Goal: Task Accomplishment & Management: Manage account settings

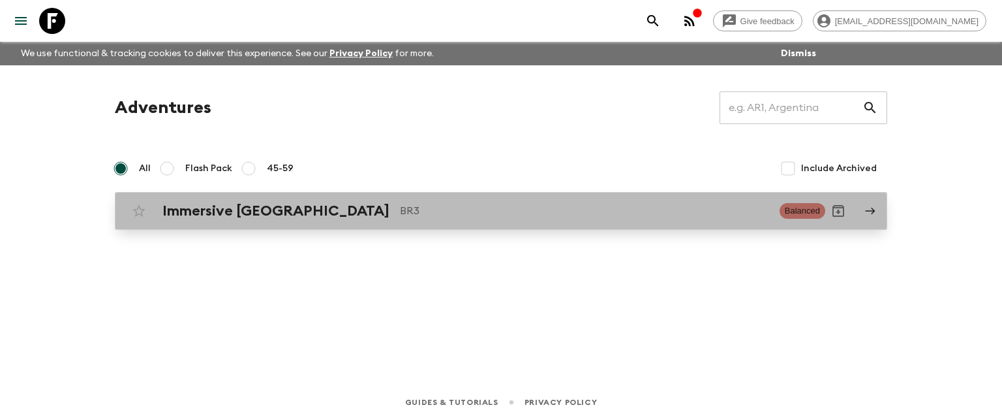
click at [870, 211] on icon at bounding box center [870, 211] width 12 height 12
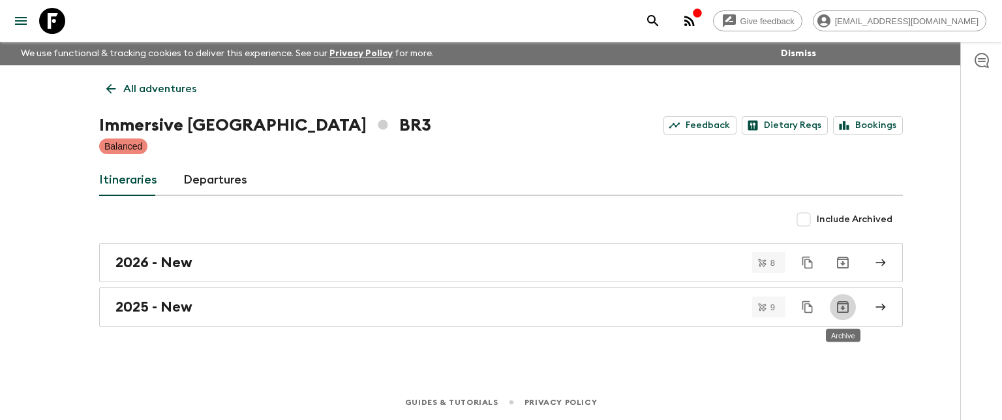
click at [843, 303] on icon "Archive" at bounding box center [843, 307] width 12 height 12
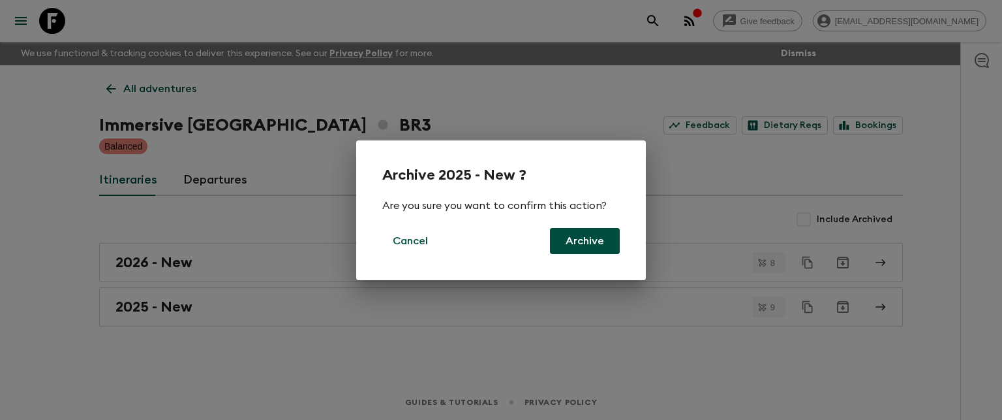
click at [585, 241] on button "Archive" at bounding box center [585, 241] width 70 height 26
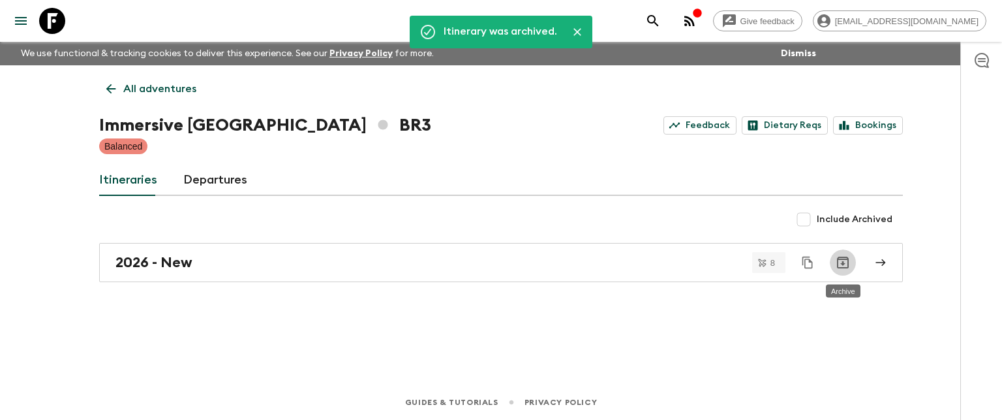
click at [843, 260] on icon "Archive" at bounding box center [843, 262] width 12 height 12
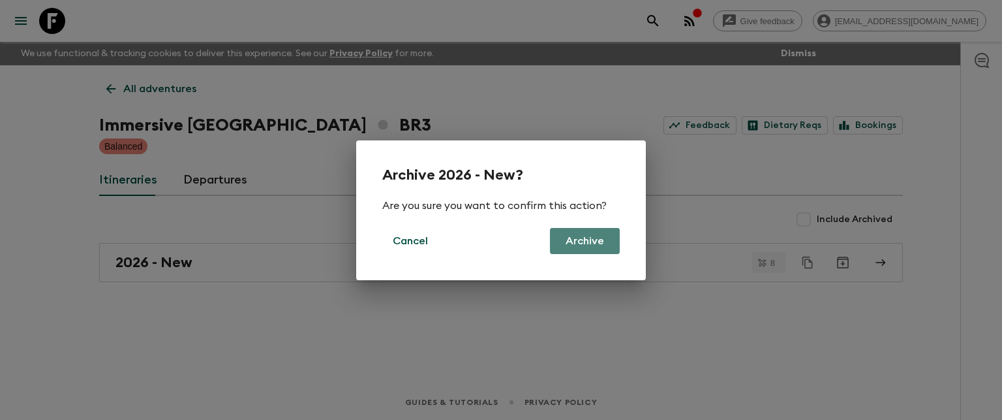
click at [575, 240] on button "Archive" at bounding box center [585, 241] width 70 height 26
click at [878, 257] on div "Archive 2026 - New? Are you sure you want to confirm this action? Cancel Archive" at bounding box center [501, 210] width 1002 height 420
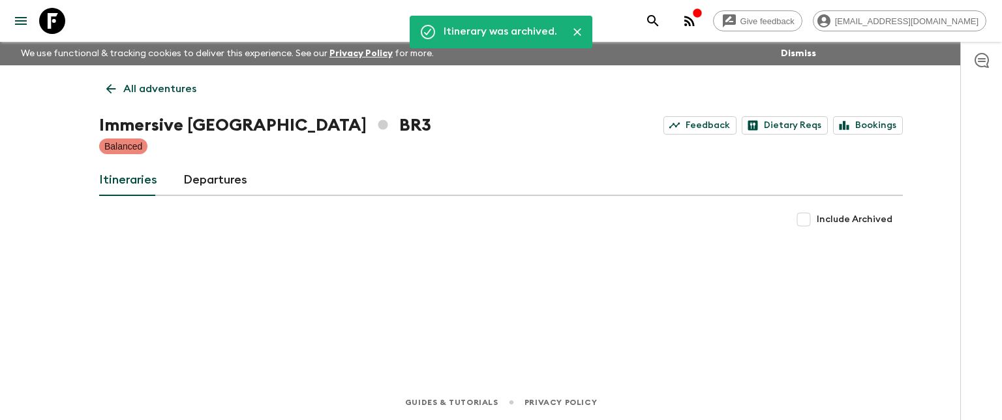
click at [543, 279] on div "Itinerary was archived. All adventures Immersive [GEOGRAPHIC_DATA] BR3 Feedback…" at bounding box center [501, 206] width 835 height 283
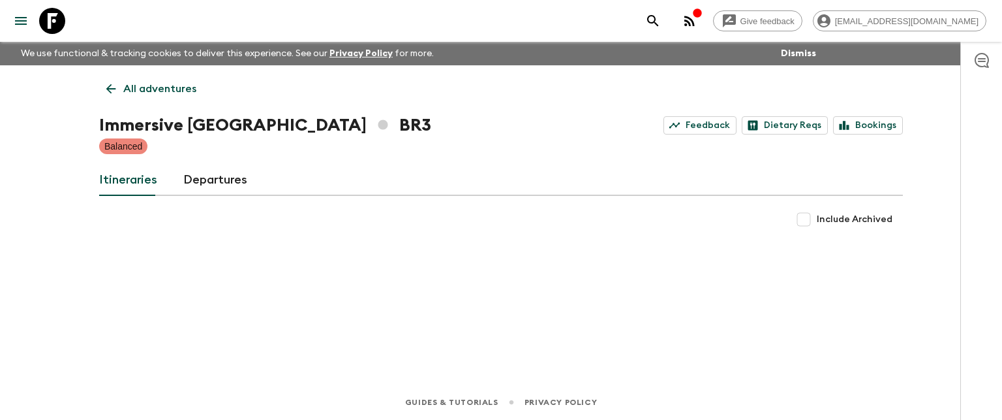
click at [690, 229] on div "Include Archived" at bounding box center [501, 219] width 804 height 26
click at [877, 121] on link "Bookings" at bounding box center [868, 125] width 70 height 18
click at [225, 178] on link "Departures" at bounding box center [215, 179] width 64 height 31
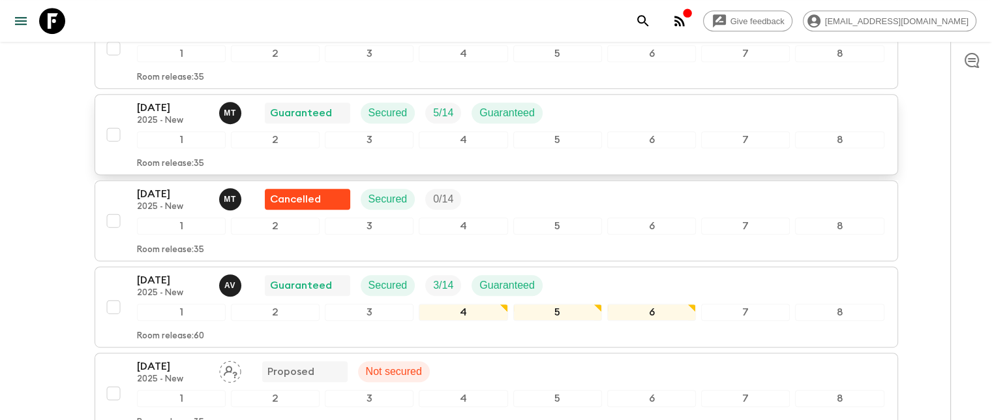
scroll to position [652, 0]
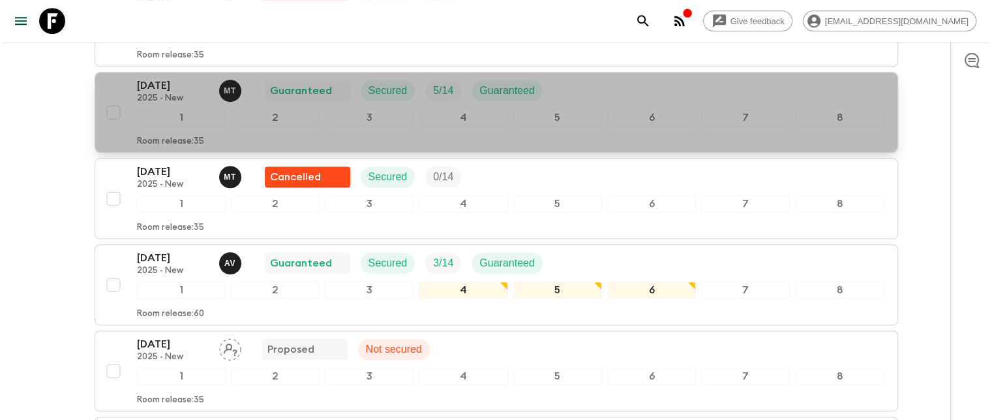
click at [284, 87] on p "Guaranteed" at bounding box center [301, 91] width 62 height 16
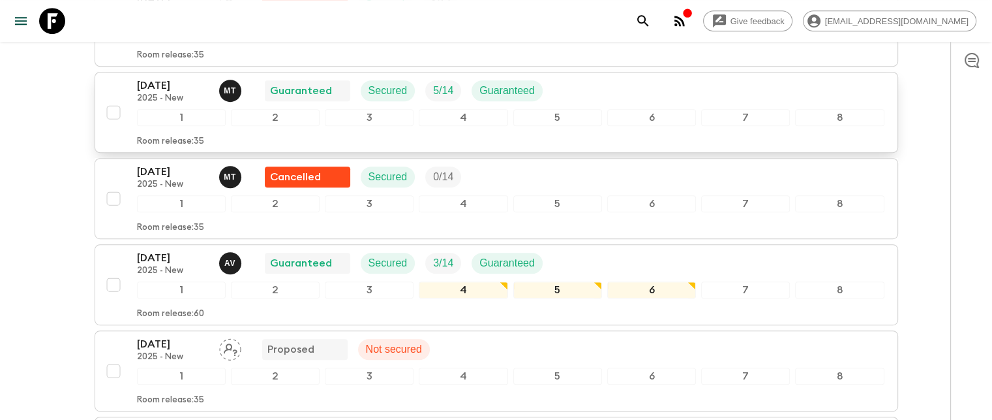
click at [277, 113] on div "2" at bounding box center [275, 117] width 89 height 17
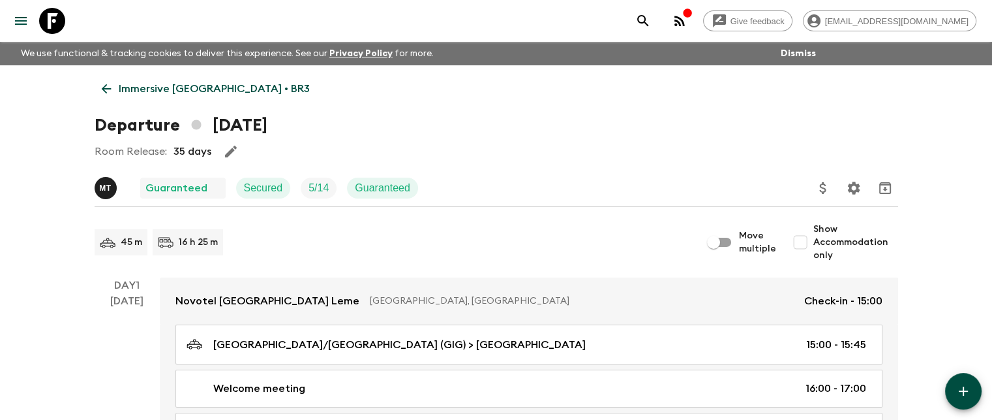
click at [176, 188] on p "Guaranteed" at bounding box center [176, 188] width 62 height 16
click at [279, 192] on p "Secured" at bounding box center [263, 188] width 39 height 16
click at [400, 192] on p "Guaranteed" at bounding box center [382, 188] width 55 height 16
